Goal: Transaction & Acquisition: Purchase product/service

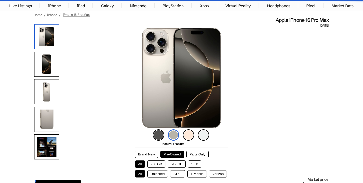
scroll to position [41, 0]
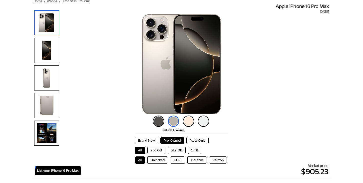
click at [175, 121] on img at bounding box center [173, 120] width 11 height 11
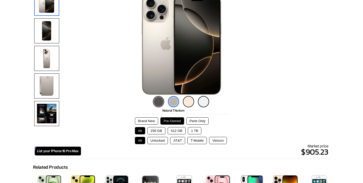
scroll to position [85, 0]
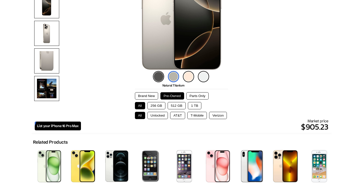
click at [153, 105] on button "256 GB" at bounding box center [157, 105] width 18 height 7
click at [180, 116] on button "AT&T" at bounding box center [177, 115] width 15 height 7
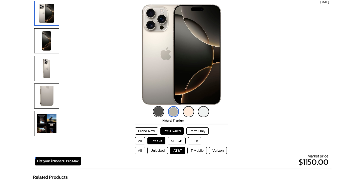
scroll to position [55, 0]
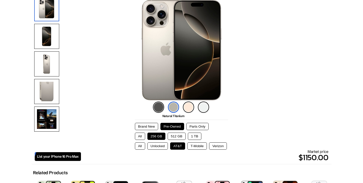
click at [156, 147] on button "Unlocked" at bounding box center [158, 145] width 21 height 7
click at [177, 146] on button "AT&T" at bounding box center [177, 145] width 15 height 7
click at [195, 146] on button "T-Mobile" at bounding box center [198, 145] width 20 height 7
click at [216, 145] on button "Verizon" at bounding box center [218, 145] width 18 height 7
click at [159, 148] on button "Unlocked" at bounding box center [158, 145] width 21 height 7
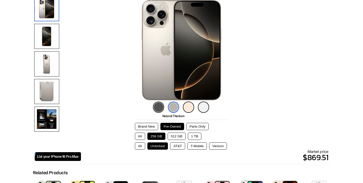
click at [181, 146] on button "AT&T" at bounding box center [177, 145] width 15 height 7
click at [160, 145] on button "Unlocked" at bounding box center [158, 145] width 21 height 7
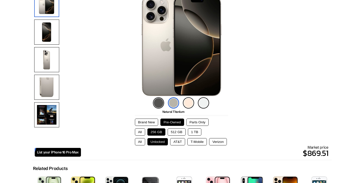
scroll to position [100, 0]
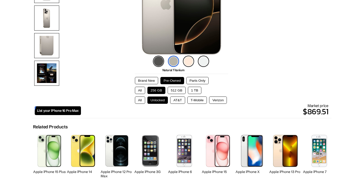
click at [176, 99] on button "AT&T" at bounding box center [177, 99] width 15 height 7
click at [176, 90] on button "512 GB" at bounding box center [177, 90] width 18 height 7
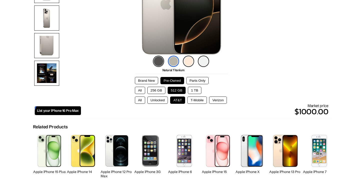
click at [192, 90] on button "1 TB" at bounding box center [195, 90] width 14 height 7
click at [174, 90] on button "512 GB" at bounding box center [177, 90] width 18 height 7
click at [159, 89] on button "256 GB" at bounding box center [157, 90] width 18 height 7
click at [135, 99] on button "All" at bounding box center [140, 99] width 10 height 7
